Goal: Find contact information: Find contact information

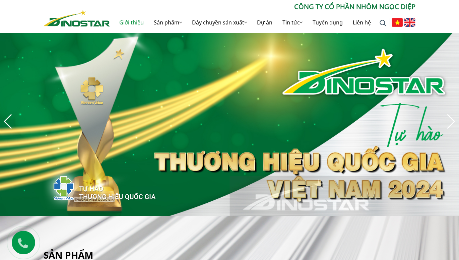
click at [149, 22] on link "Giới thiệu" at bounding box center [131, 22] width 35 height 21
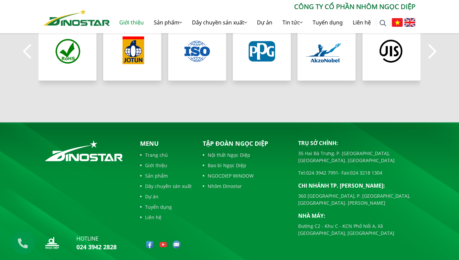
scroll to position [681, 0]
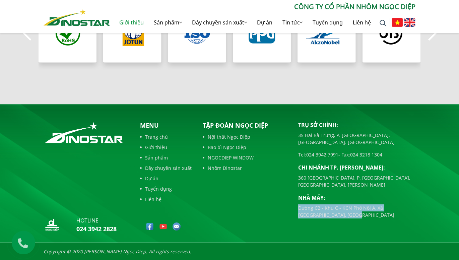
drag, startPoint x: 297, startPoint y: 194, endPoint x: 394, endPoint y: 202, distance: 96.4
click at [394, 202] on div "Trụ sở chính: [STREET_ADDRESS] [GEOGRAPHIC_DATA], [GEOGRAPHIC_DATA]. [GEOGRAPHI…" at bounding box center [356, 178] width 127 height 115
copy p "Đường C2 - Khu C - KCN Phố Nối A, Xã [GEOGRAPHIC_DATA], [GEOGRAPHIC_DATA]"
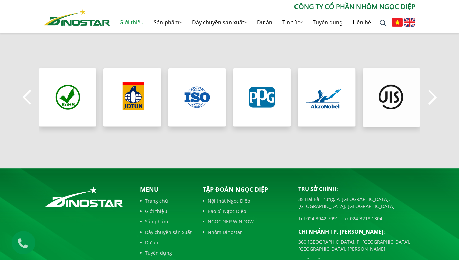
scroll to position [614, 0]
